Goal: Information Seeking & Learning: Find specific fact

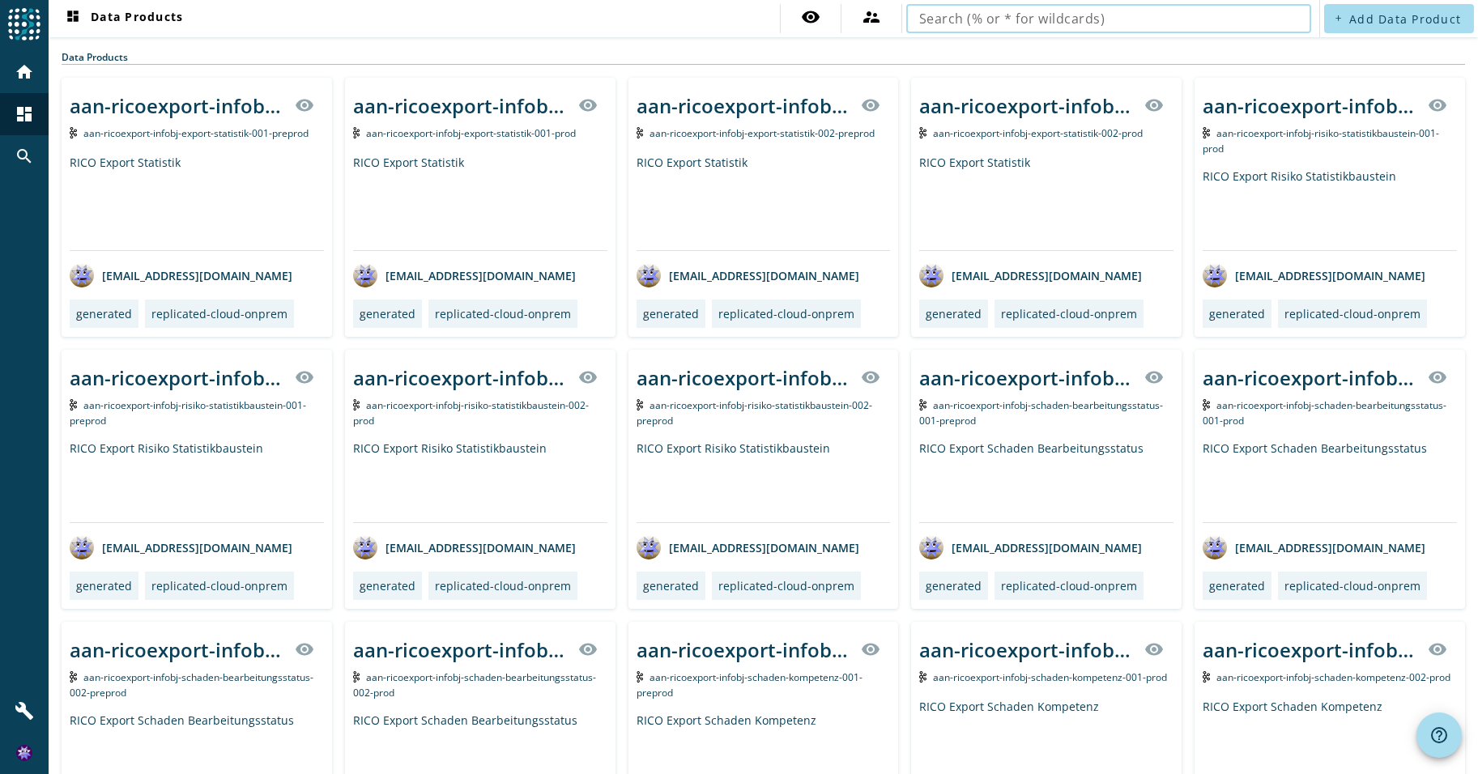
click at [991, 28] on input "text" at bounding box center [1108, 18] width 379 height 19
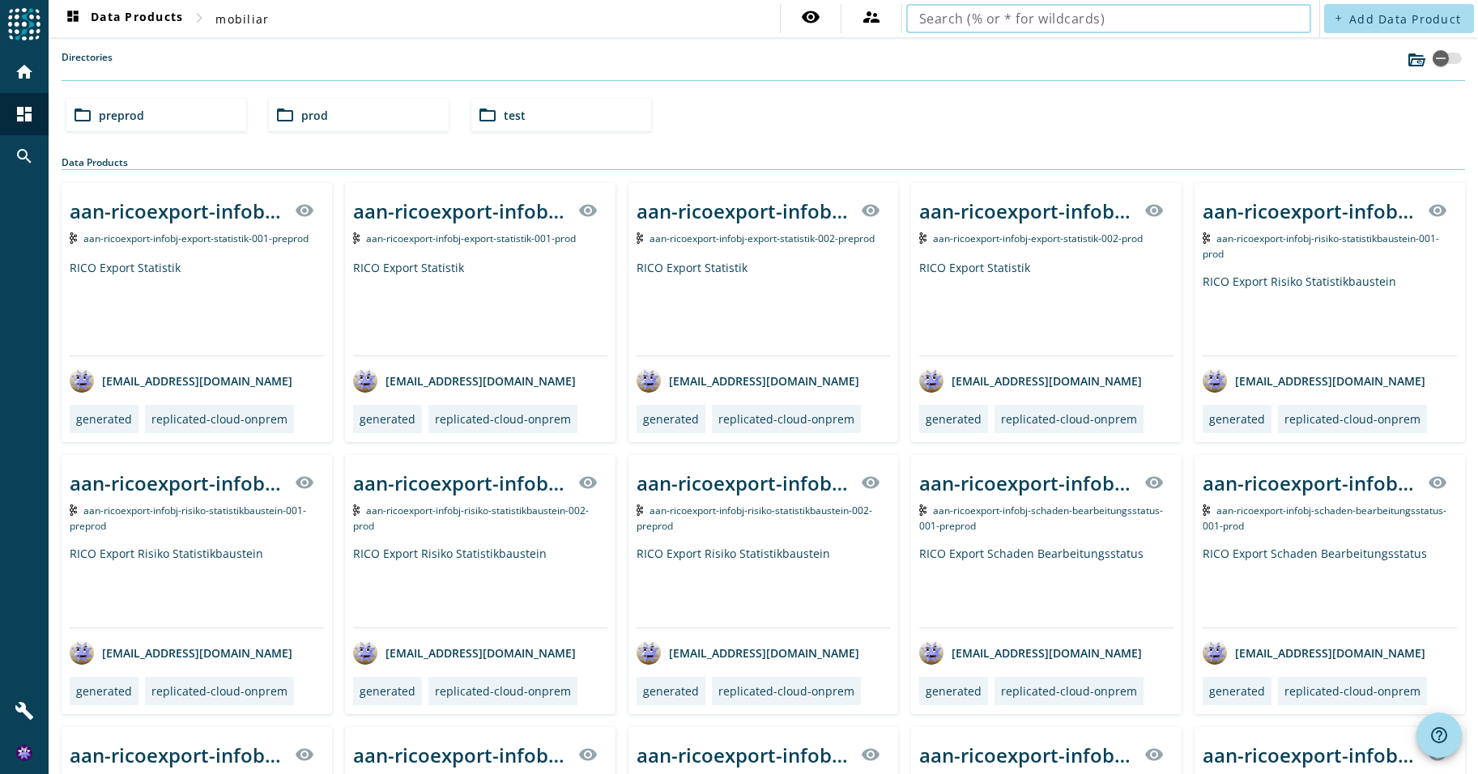
click at [942, 19] on input "text" at bounding box center [1108, 18] width 379 height 19
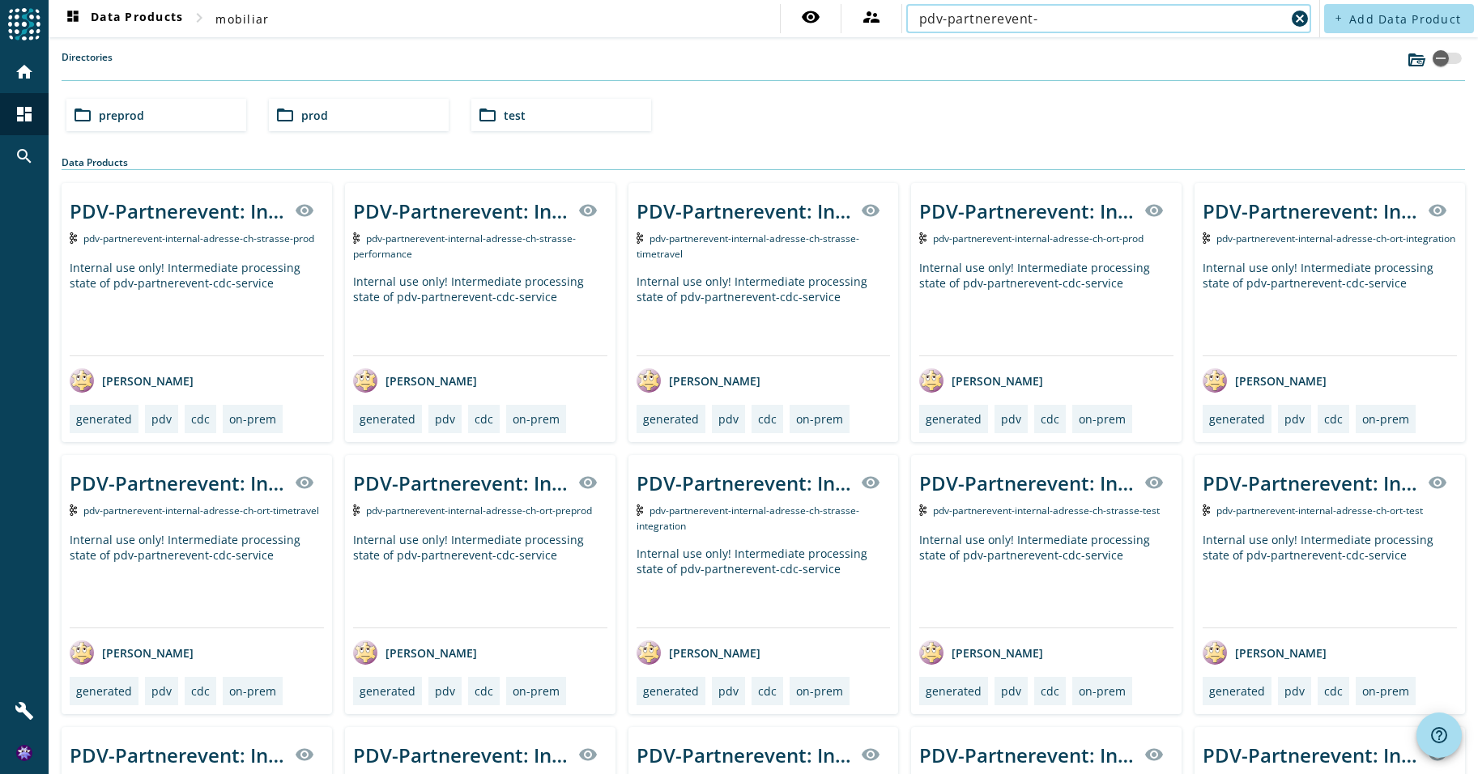
click at [1044, 21] on input "pdv-partnerevent-" at bounding box center [1102, 18] width 366 height 19
paste input "process-partner-deleted"
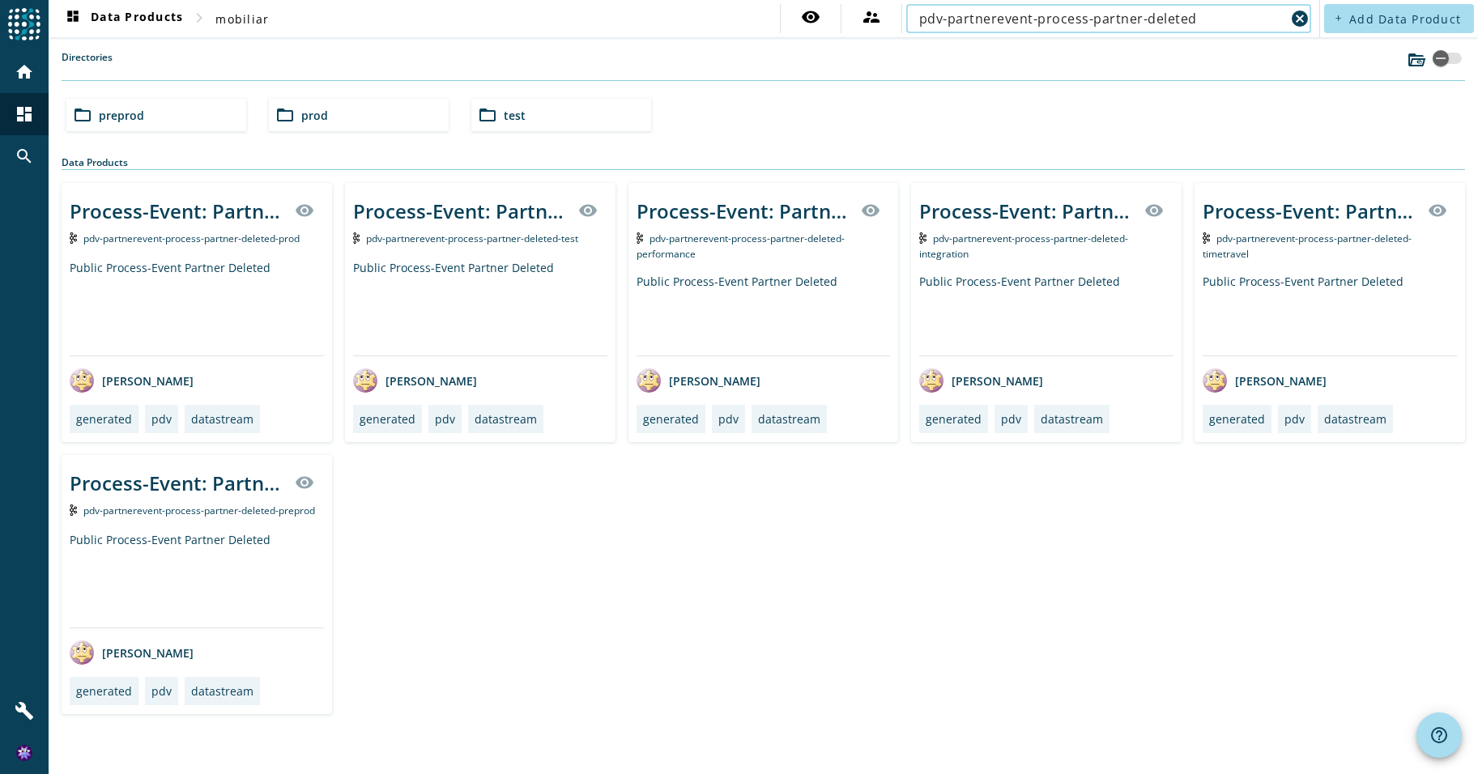
type input "pdv-partnerevent-process-partner-deleted"
